Goal: Transaction & Acquisition: Purchase product/service

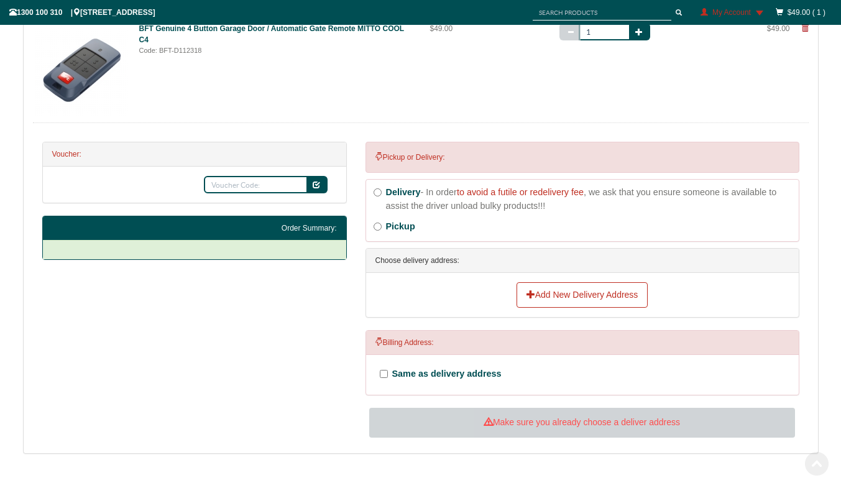
scroll to position [334, 0]
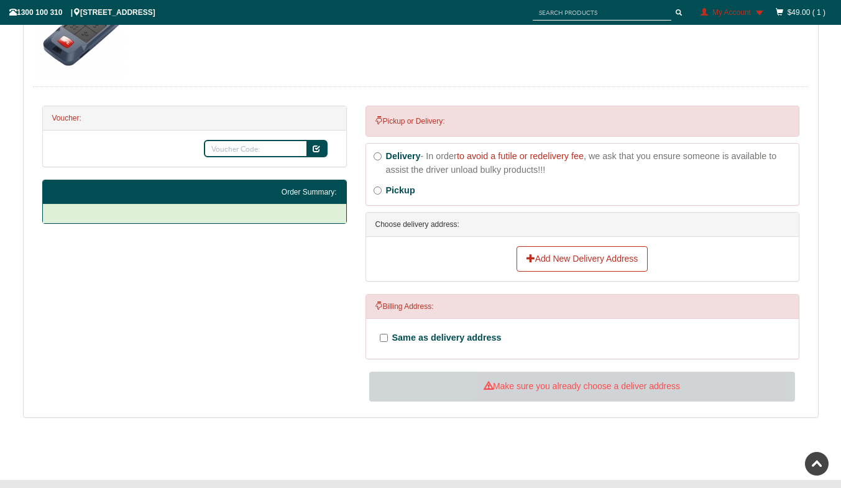
click at [736, 270] on div "Add New Delivery Address" at bounding box center [582, 259] width 414 height 26
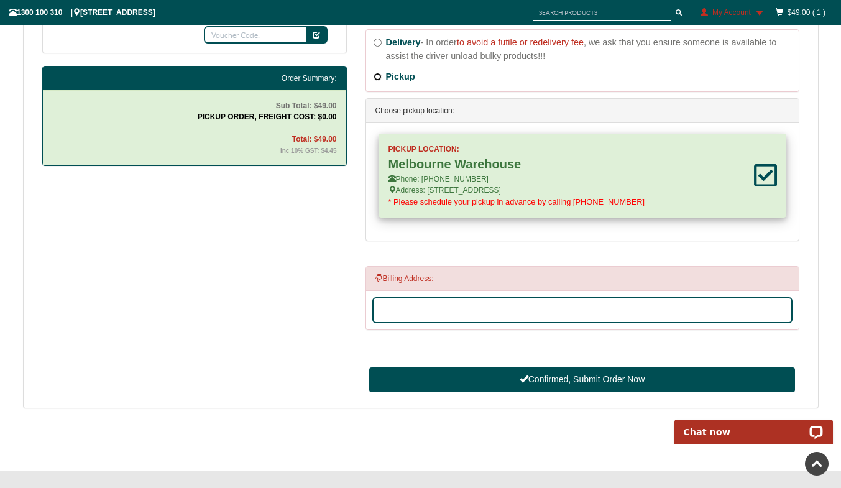
scroll to position [459, 0]
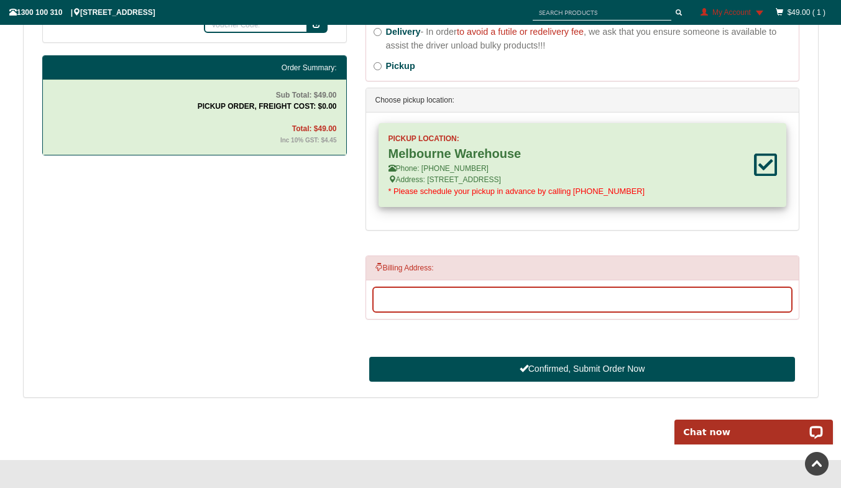
click at [480, 301] on input "Address Search and Address Line 1" at bounding box center [582, 299] width 420 height 26
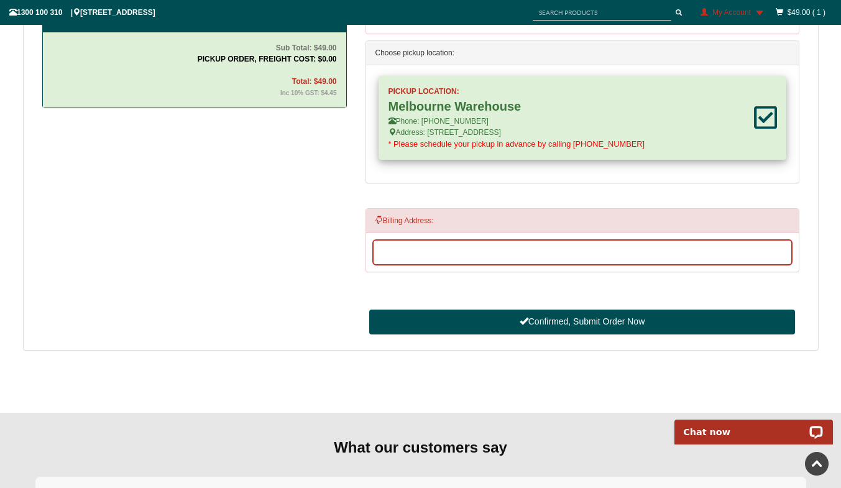
scroll to position [521, 0]
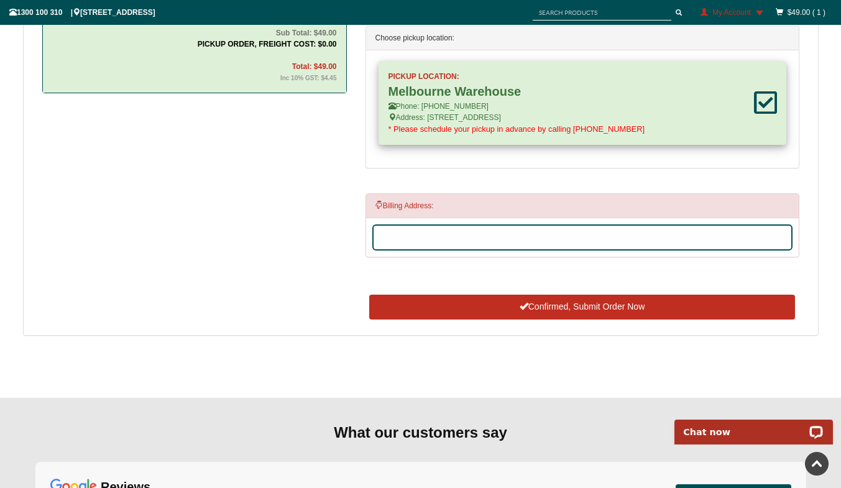
click at [570, 304] on button "Confirmed, Submit Order Now" at bounding box center [581, 306] width 425 height 25
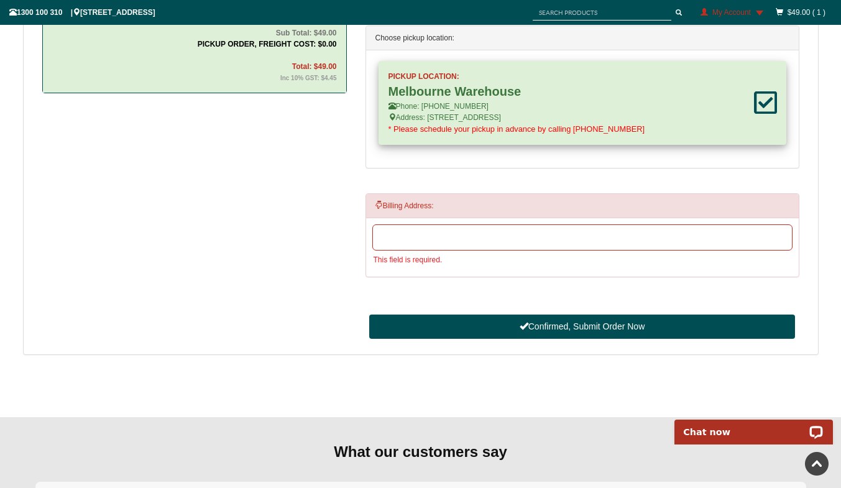
click at [435, 237] on input "Address Search and Address Line 1" at bounding box center [582, 237] width 420 height 26
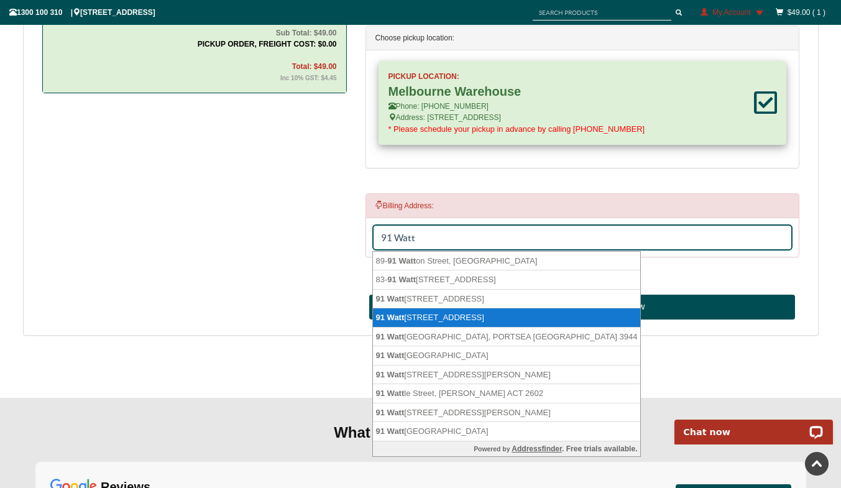
click at [445, 314] on li "[STREET_ADDRESS]" at bounding box center [507, 317] width 268 height 19
type input "[STREET_ADDRESS]"
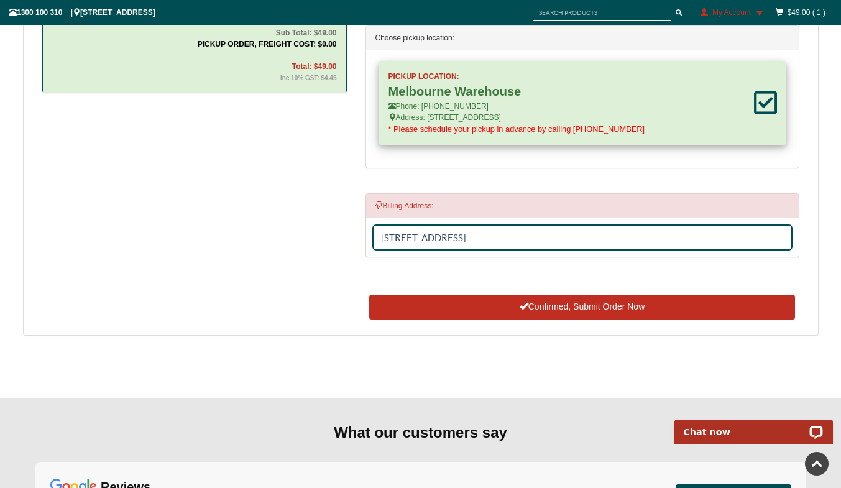
click at [555, 303] on button "Confirmed, Submit Order Now" at bounding box center [581, 306] width 425 height 25
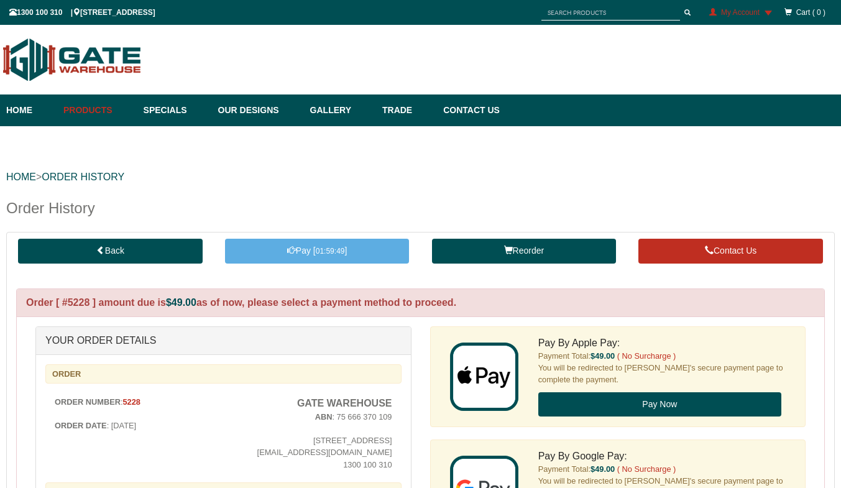
click at [317, 239] on link "Pay [ 01:59:49 ]" at bounding box center [317, 251] width 185 height 25
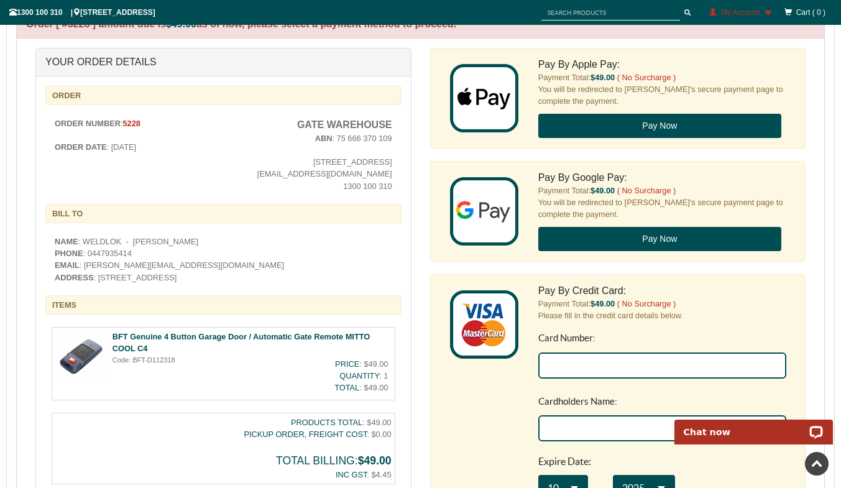
click at [585, 363] on input "Card Number:" at bounding box center [661, 365] width 248 height 26
type input "4564 6271 2597 7959"
type input "Alex Rosovick"
select select "**"
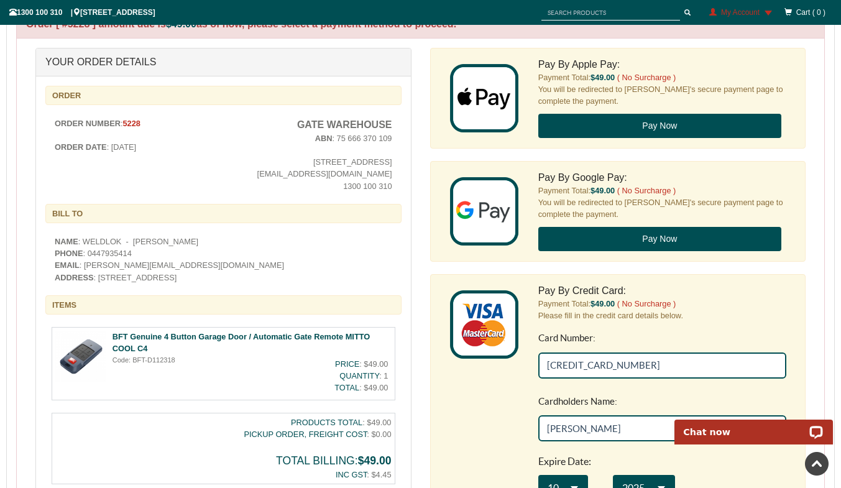
type input "002"
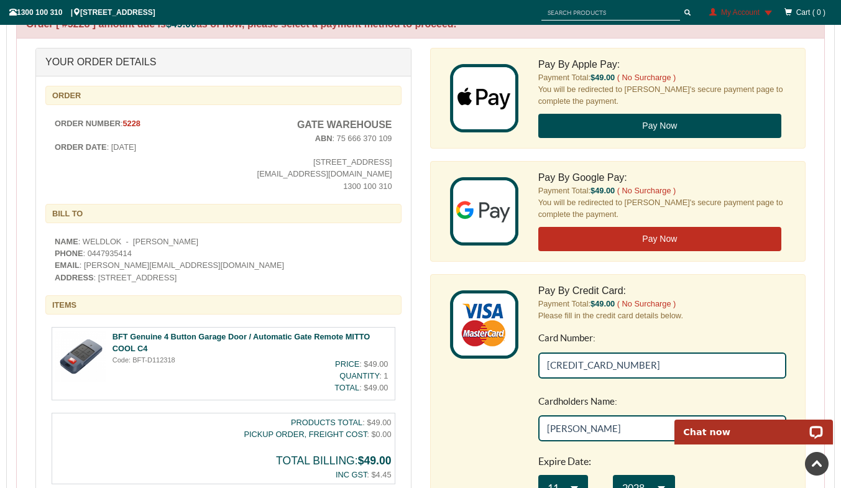
type input "4564 6271 2597 7959"
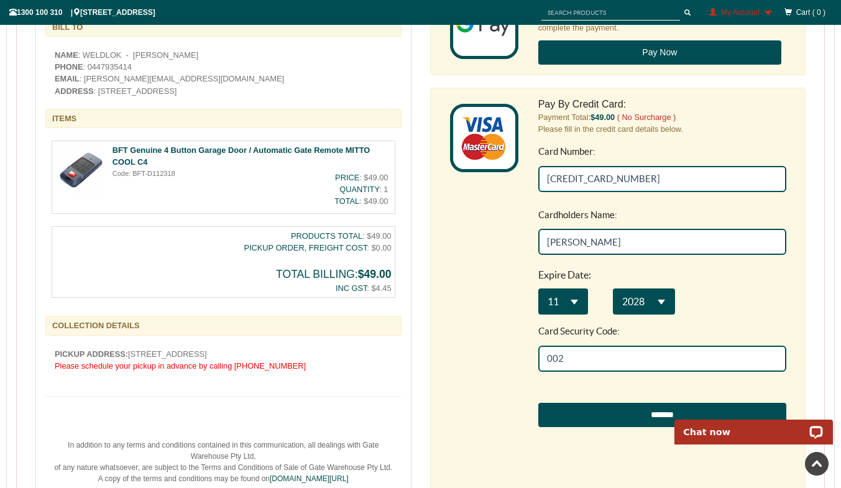
scroll to position [589, 0]
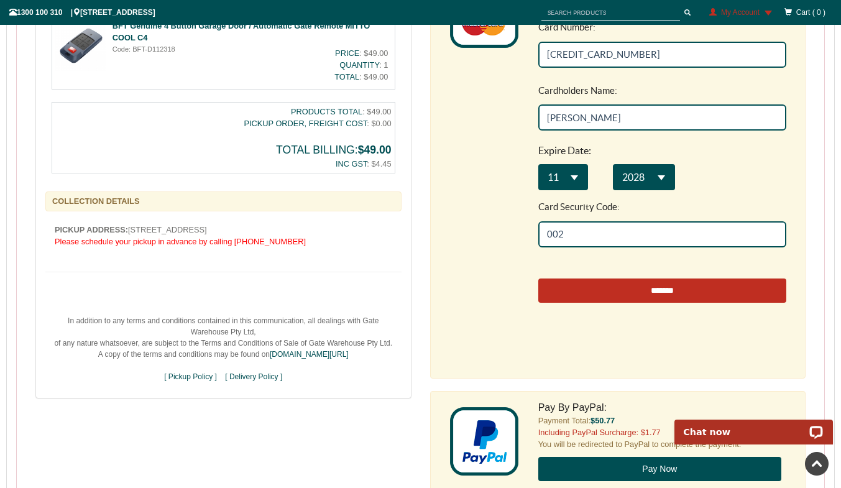
click at [684, 287] on input "*******" at bounding box center [661, 290] width 248 height 25
type input "**********"
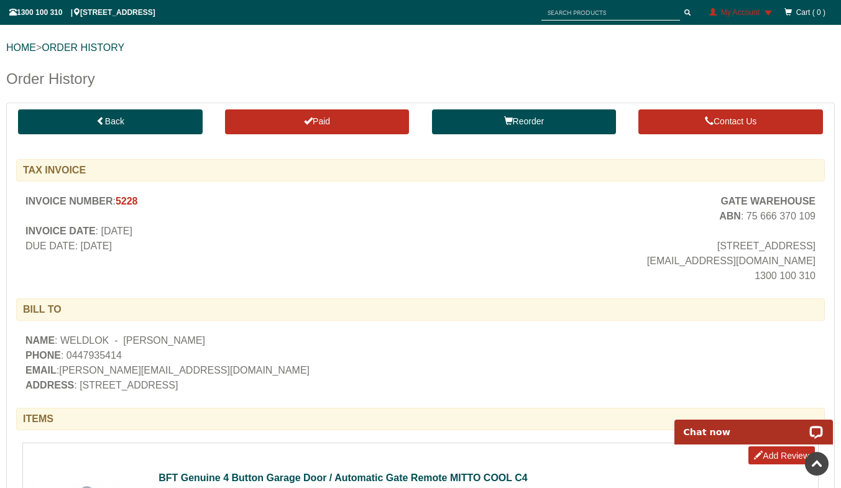
scroll to position [124, 0]
